Goal: Check status: Check status

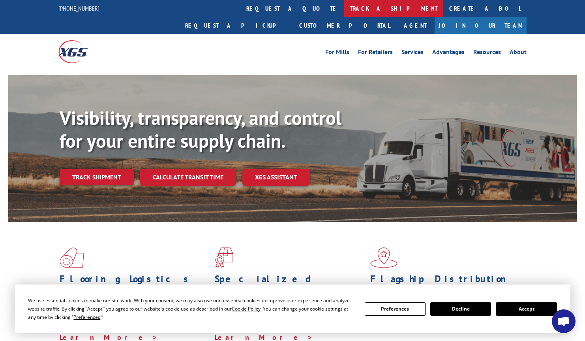
click at [344, 8] on link "track a shipment" at bounding box center [393, 8] width 99 height 17
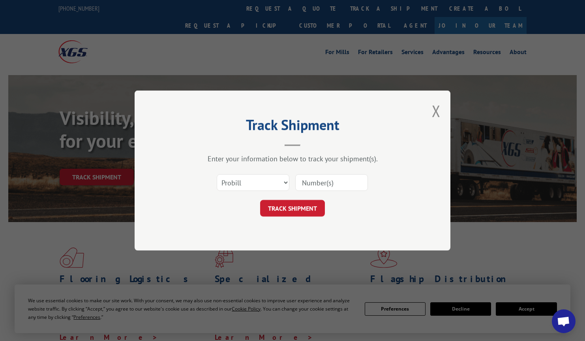
click at [321, 178] on input at bounding box center [331, 182] width 73 height 17
type input "17409137"
click at [309, 207] on button "TRACK SHIPMENT" at bounding box center [292, 208] width 65 height 17
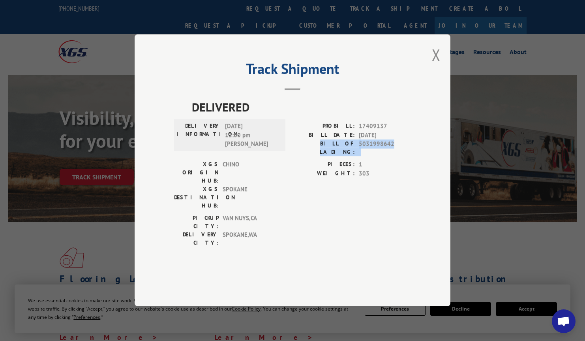
drag, startPoint x: 315, startPoint y: 165, endPoint x: 390, endPoint y: 167, distance: 74.7
click at [394, 156] on div "BILL OF LADING: 5031998642" at bounding box center [351, 148] width 118 height 17
copy div "BILL OF LADING: 5031998642"
drag, startPoint x: 332, startPoint y: 144, endPoint x: 388, endPoint y: 151, distance: 56.1
click at [388, 131] on div "PROBILL: 17409137" at bounding box center [351, 126] width 118 height 9
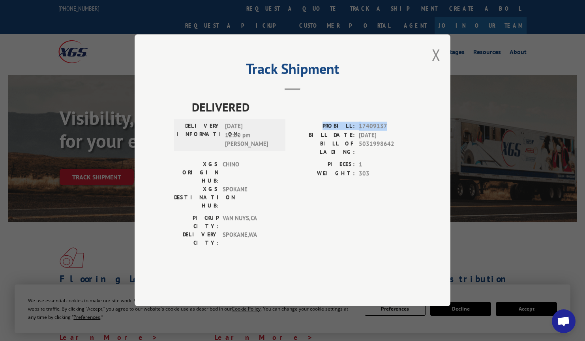
copy div "PROBILL: 17409137"
drag, startPoint x: 199, startPoint y: 145, endPoint x: 255, endPoint y: 161, distance: 58.6
click at [261, 149] on div "DELIVERY INFORMATION: [DATE] 12:00 pm [PERSON_NAME]" at bounding box center [229, 135] width 107 height 27
copy div "DELIVERY INFORMATION: [DATE] 12:00 pm [PERSON_NAME]"
click at [437, 65] on button "Close modal" at bounding box center [436, 54] width 9 height 21
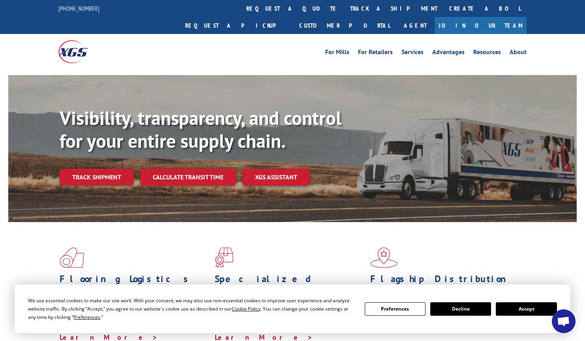
click at [451, 309] on button "Decline" at bounding box center [460, 308] width 61 height 13
